Goal: Transaction & Acquisition: Purchase product/service

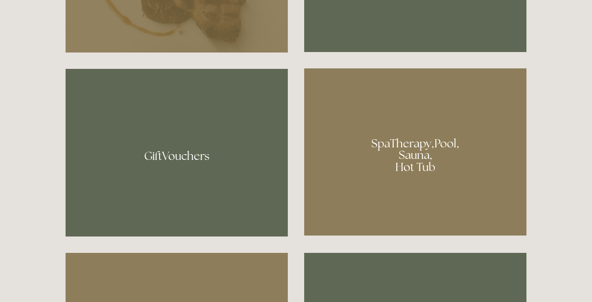
scroll to position [648, 0]
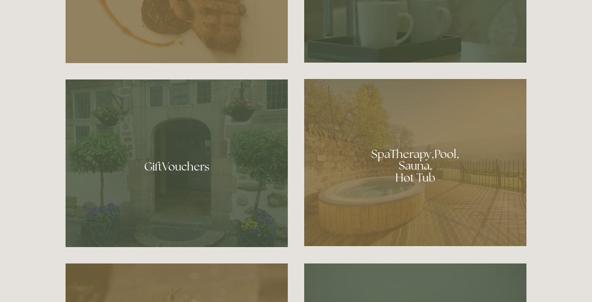
click at [388, 161] on div at bounding box center [415, 162] width 222 height 167
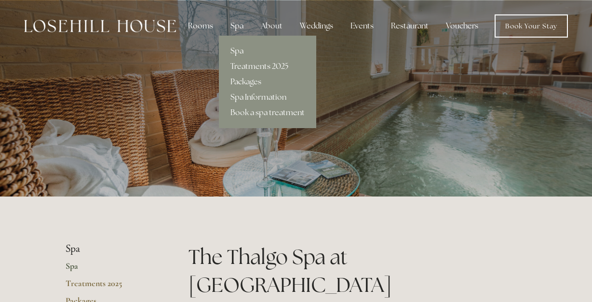
click at [241, 50] on link "Spa" at bounding box center [267, 50] width 97 height 15
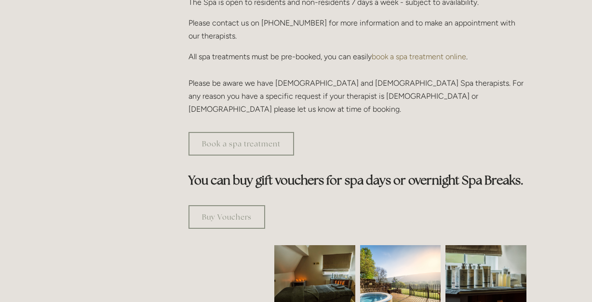
scroll to position [440, 0]
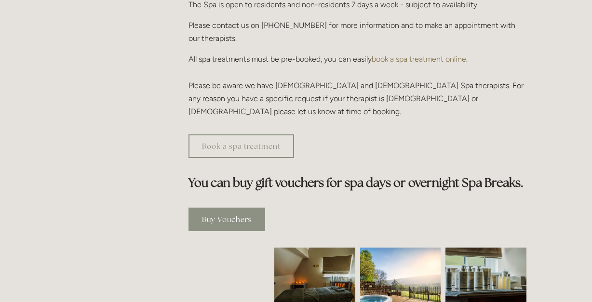
click at [220, 208] on link "Buy Vouchers" at bounding box center [227, 220] width 77 height 24
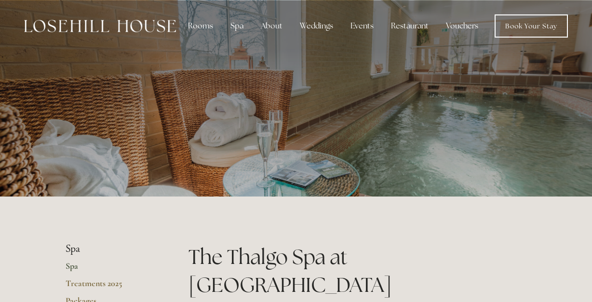
scroll to position [0, 0]
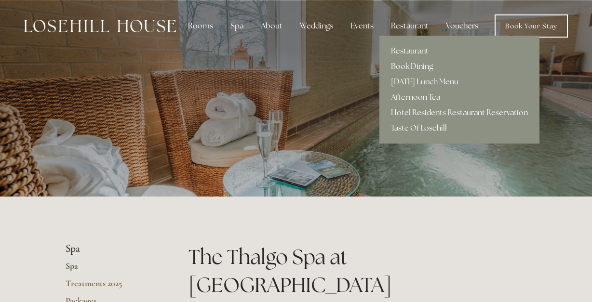
click at [413, 96] on link "Afternoon Tea" at bounding box center [460, 97] width 160 height 15
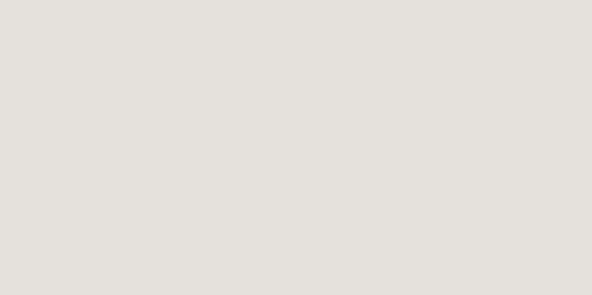
scroll to position [1270, 0]
